Goal: Task Accomplishment & Management: Complete application form

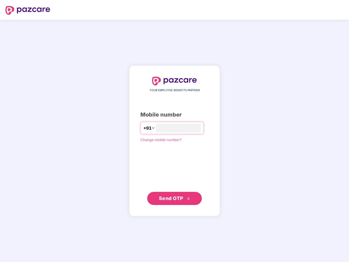
click at [175, 131] on input "number" at bounding box center [178, 128] width 45 height 9
click at [28, 10] on img at bounding box center [27, 10] width 45 height 9
click at [144, 128] on span "+91" at bounding box center [148, 128] width 8 height 7
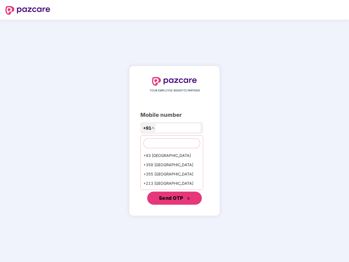
click at [175, 199] on span "Send OTP" at bounding box center [171, 198] width 24 height 6
